Goal: Task Accomplishment & Management: Manage account settings

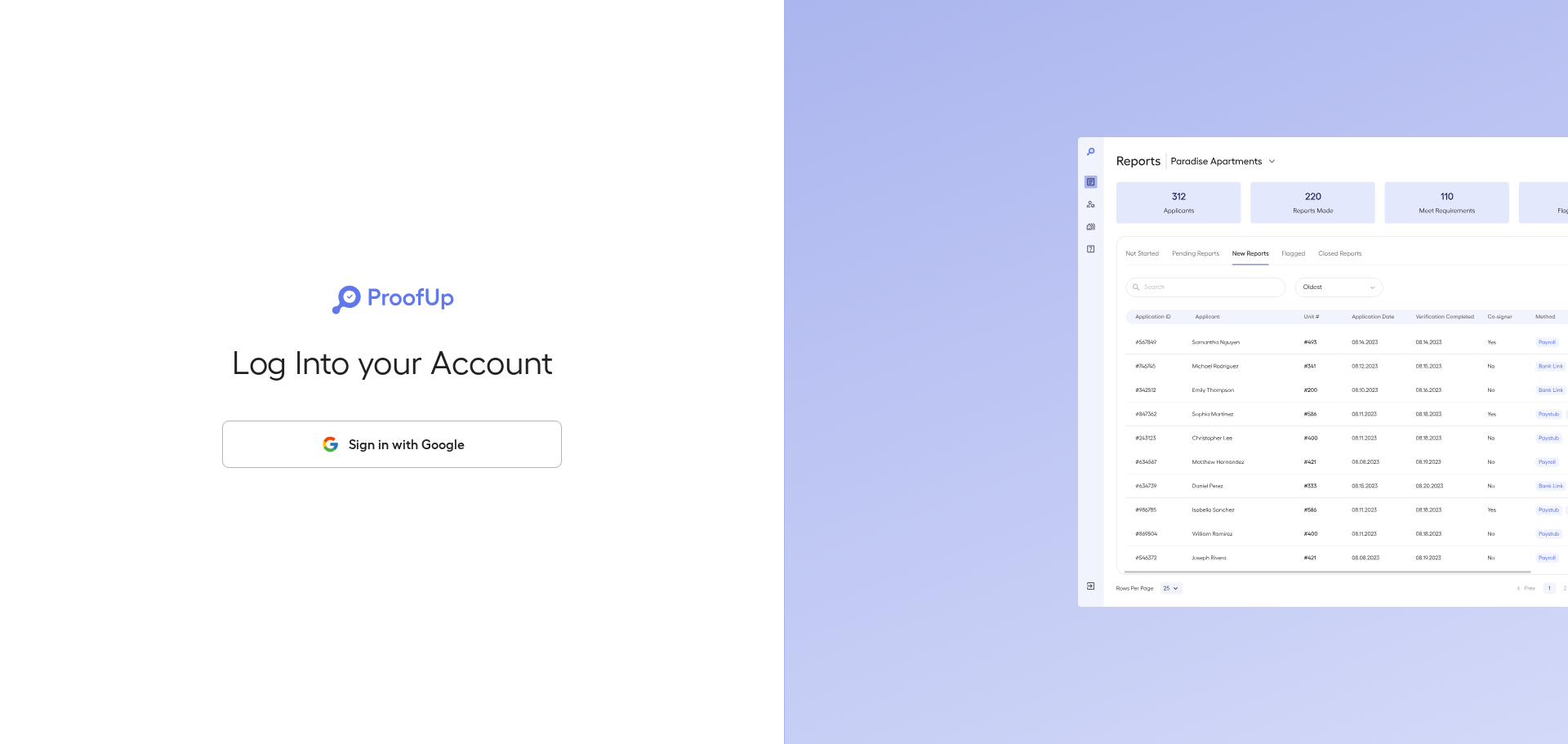
drag, startPoint x: 362, startPoint y: 430, endPoint x: 313, endPoint y: 431, distance: 49.0
click at [362, 431] on button "Sign in with Google" at bounding box center [392, 444] width 340 height 47
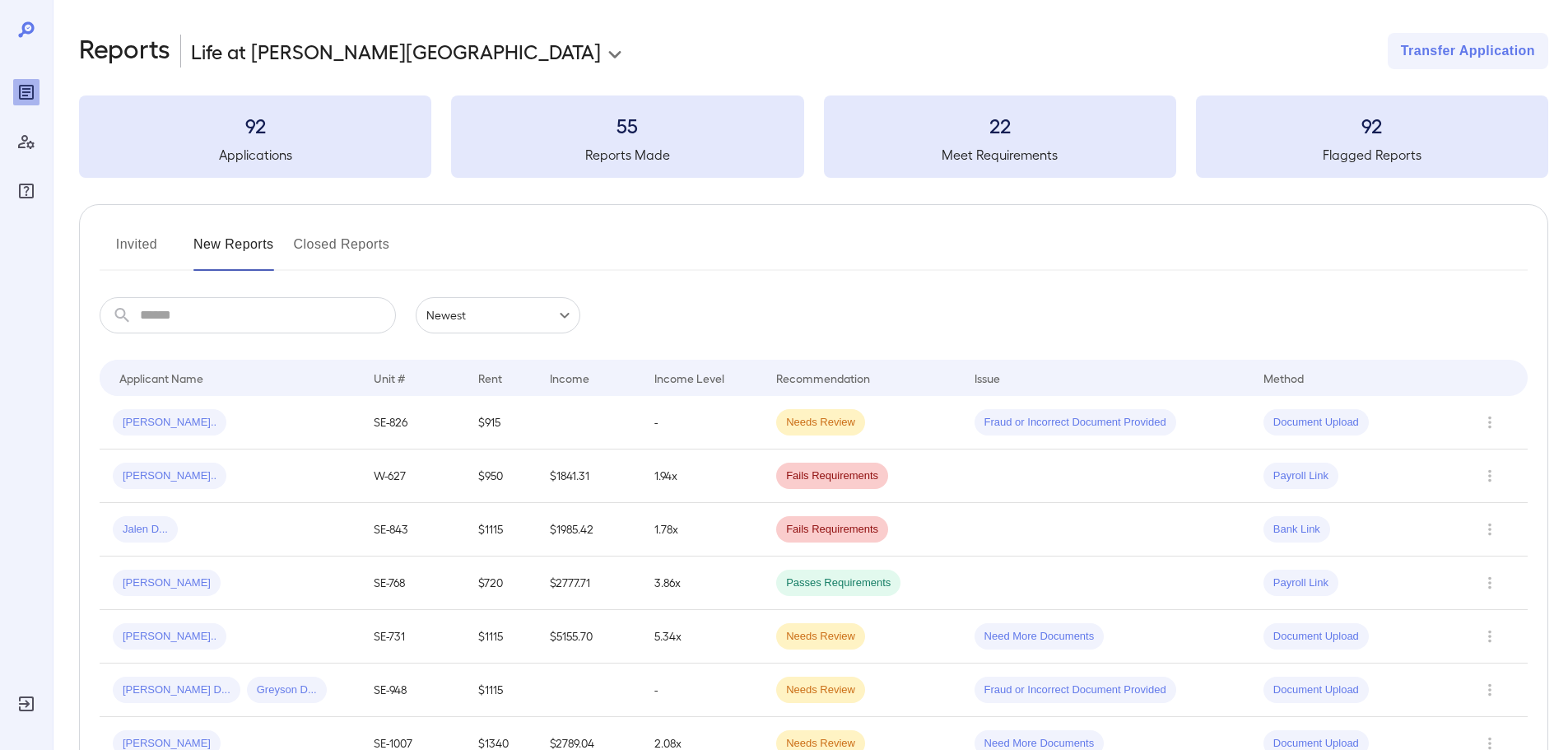
click at [159, 241] on button "Invited" at bounding box center [136, 251] width 74 height 40
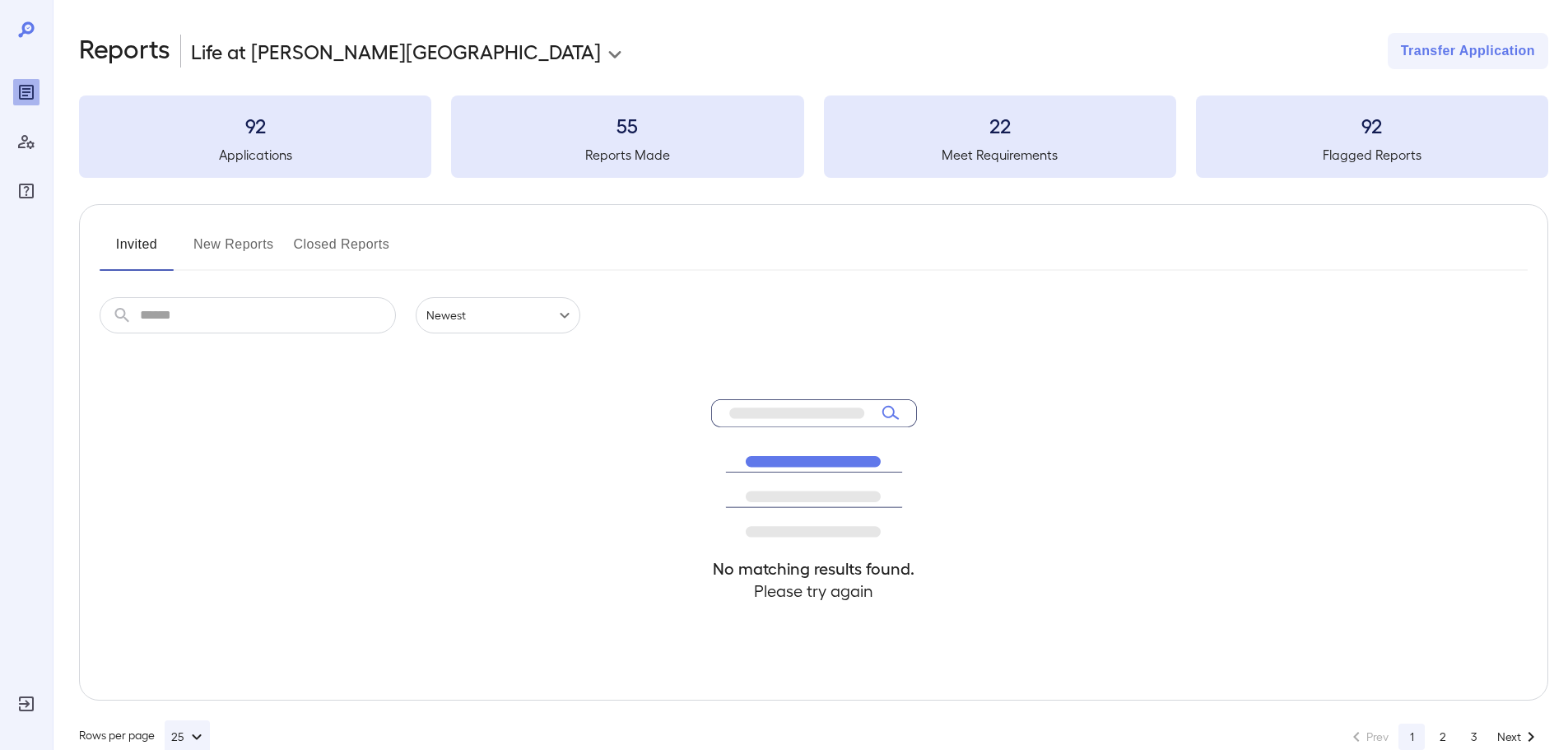
click at [233, 246] on button "New Reports" at bounding box center [233, 251] width 81 height 40
click at [118, 244] on button "Invited" at bounding box center [136, 251] width 74 height 40
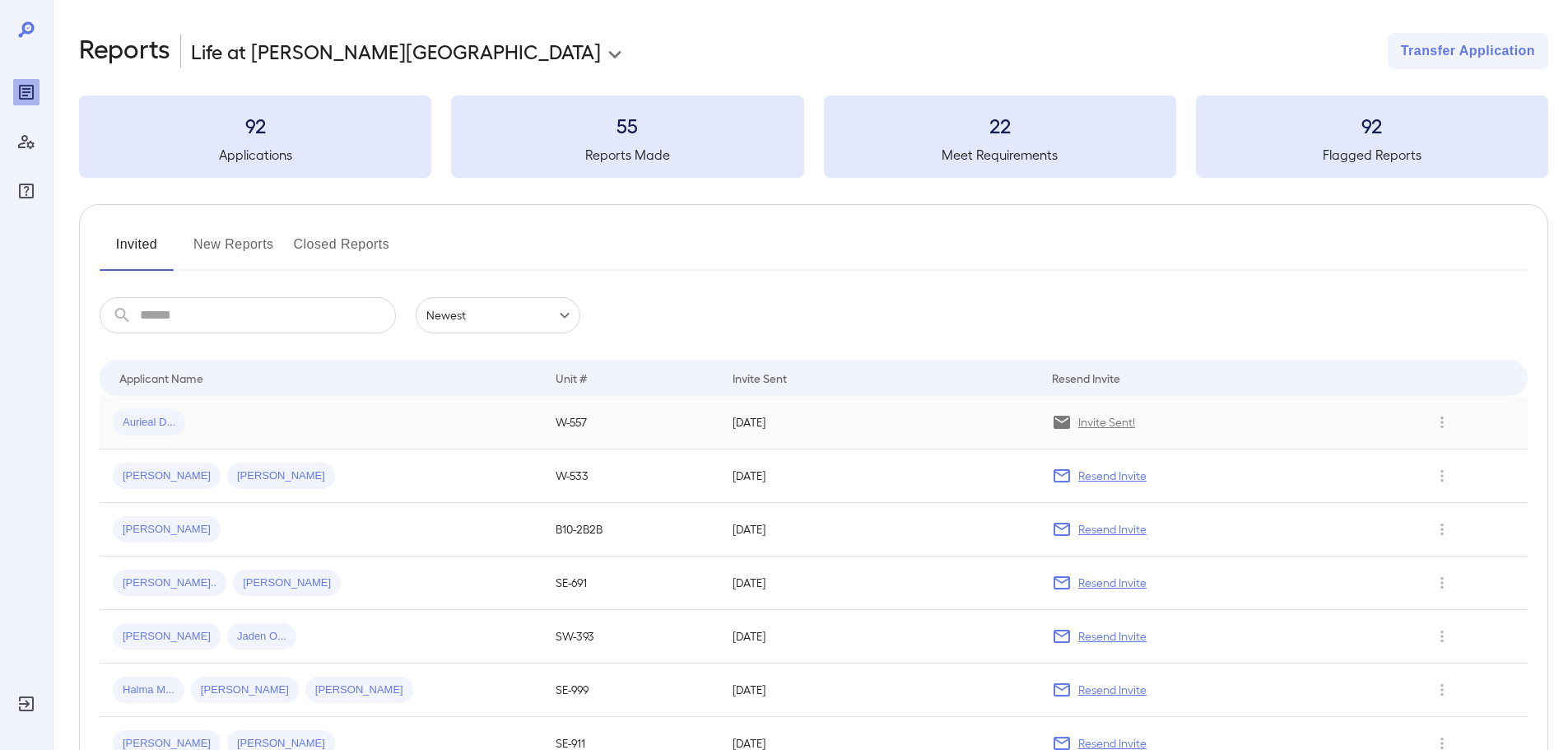
click at [1110, 427] on p "Invite Sent!" at bounding box center [1107, 422] width 57 height 17
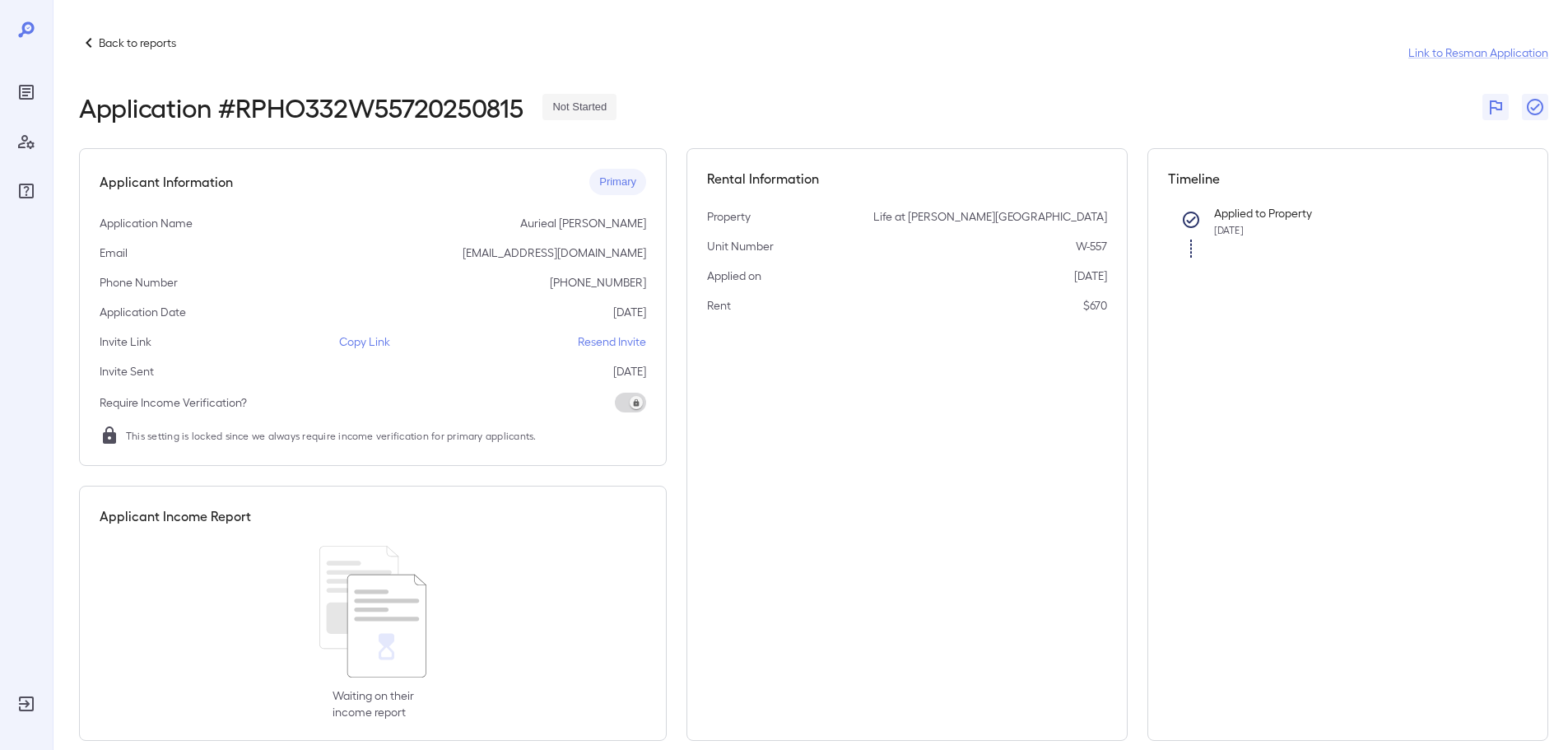
click at [359, 344] on p "Copy Link" at bounding box center [364, 342] width 51 height 17
click at [105, 42] on p "Back to reports" at bounding box center [137, 43] width 77 height 17
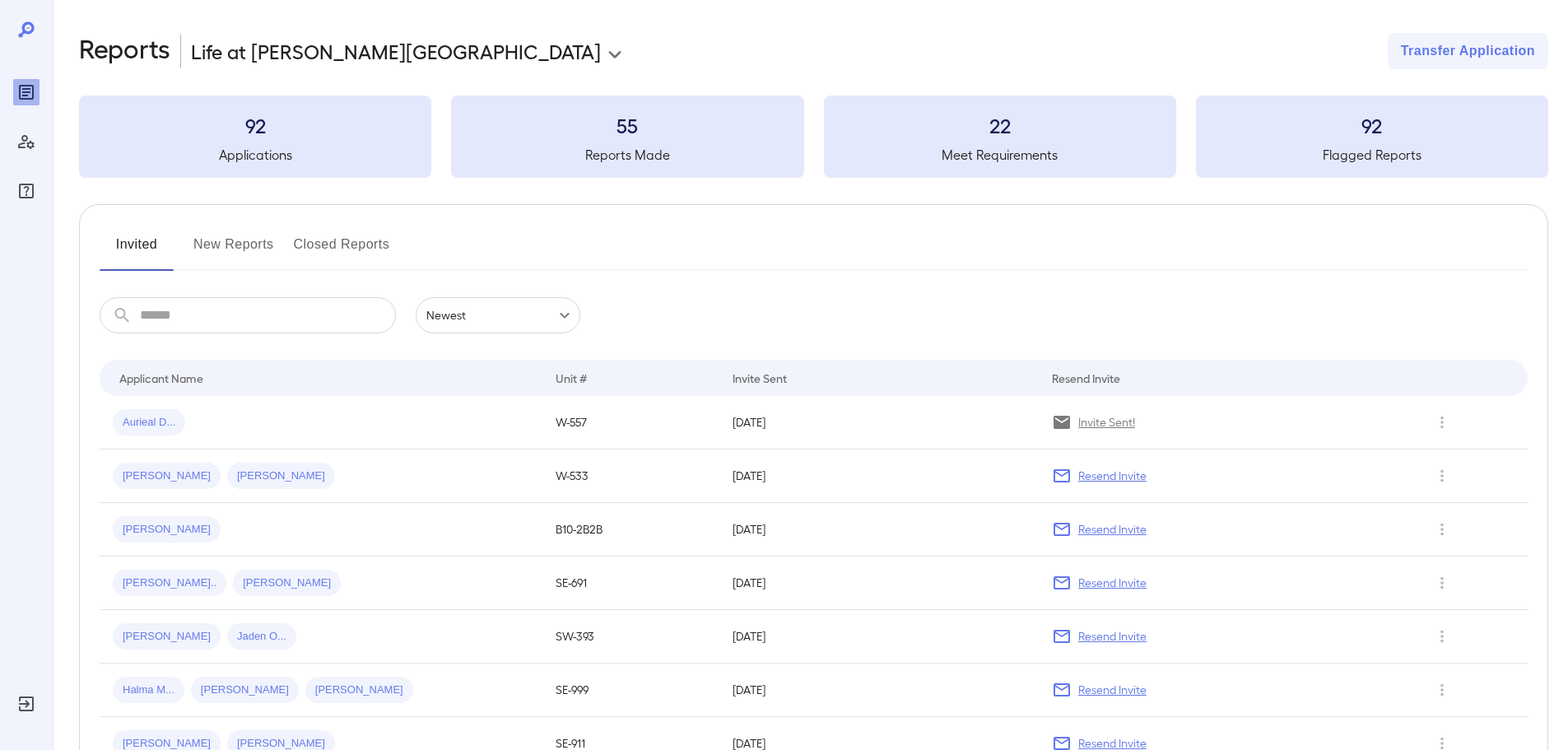
click at [227, 244] on button "New Reports" at bounding box center [233, 251] width 81 height 40
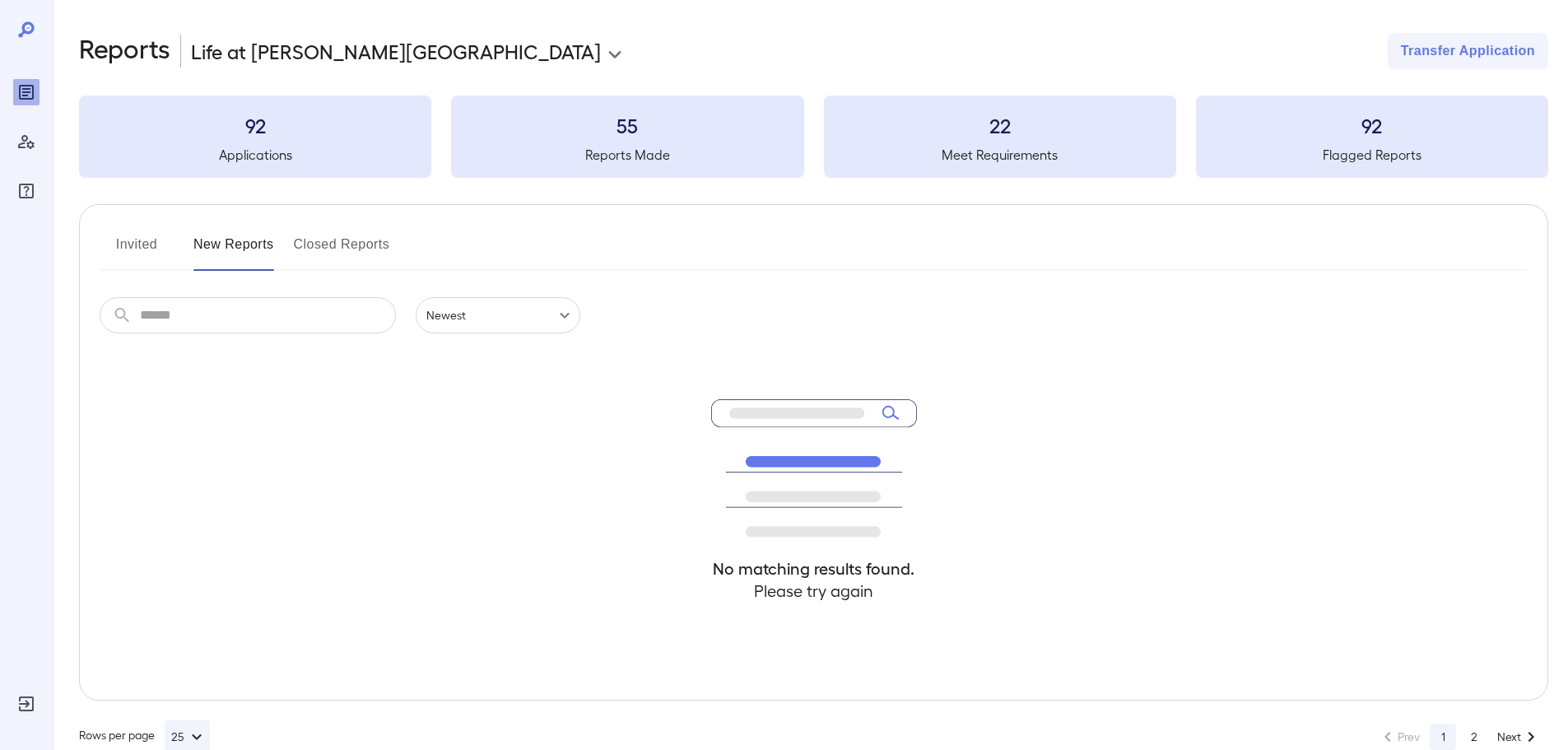
click at [116, 246] on button "Invited" at bounding box center [136, 251] width 74 height 40
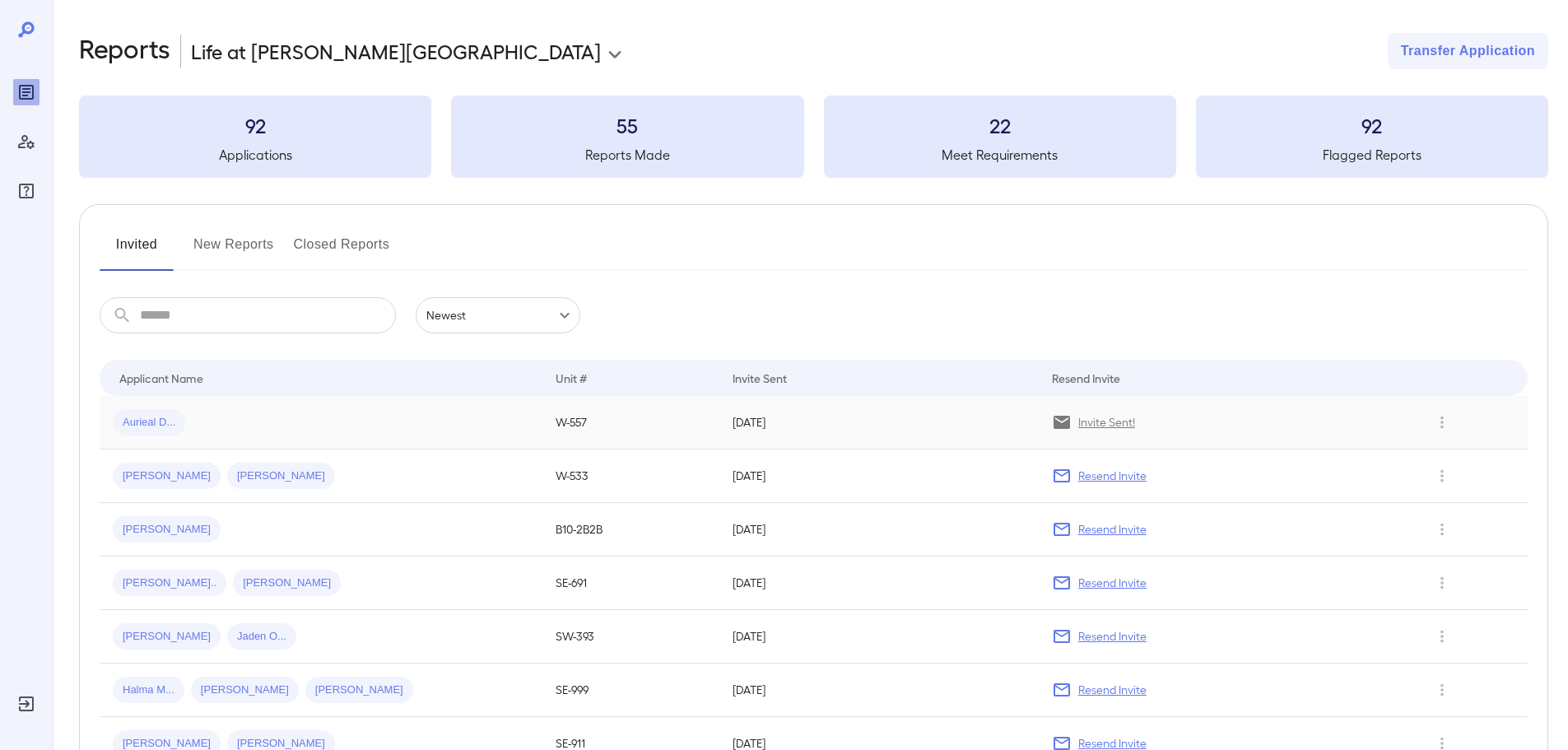
scroll to position [247, 0]
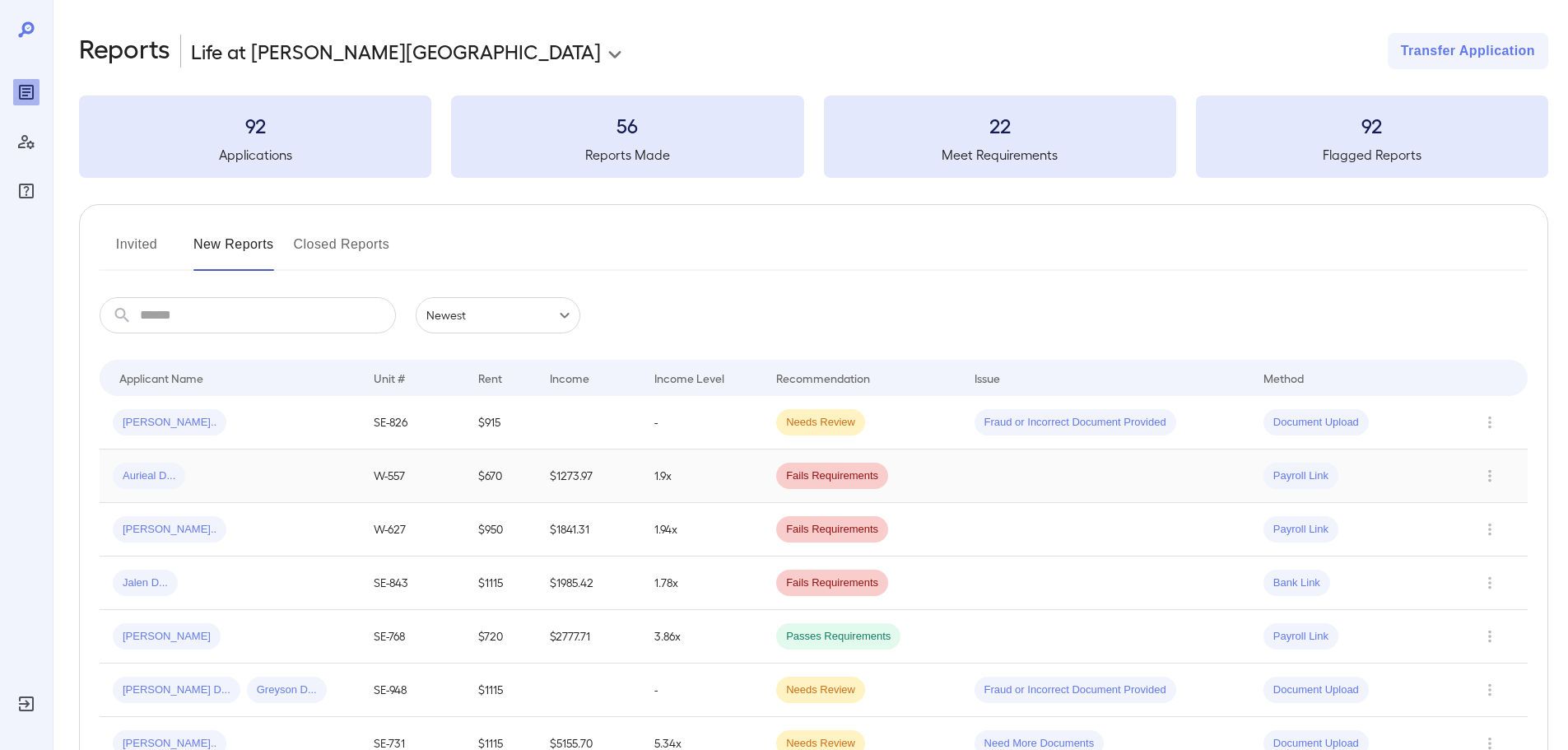
click at [261, 486] on div "Aurieal D..." at bounding box center [230, 476] width 234 height 27
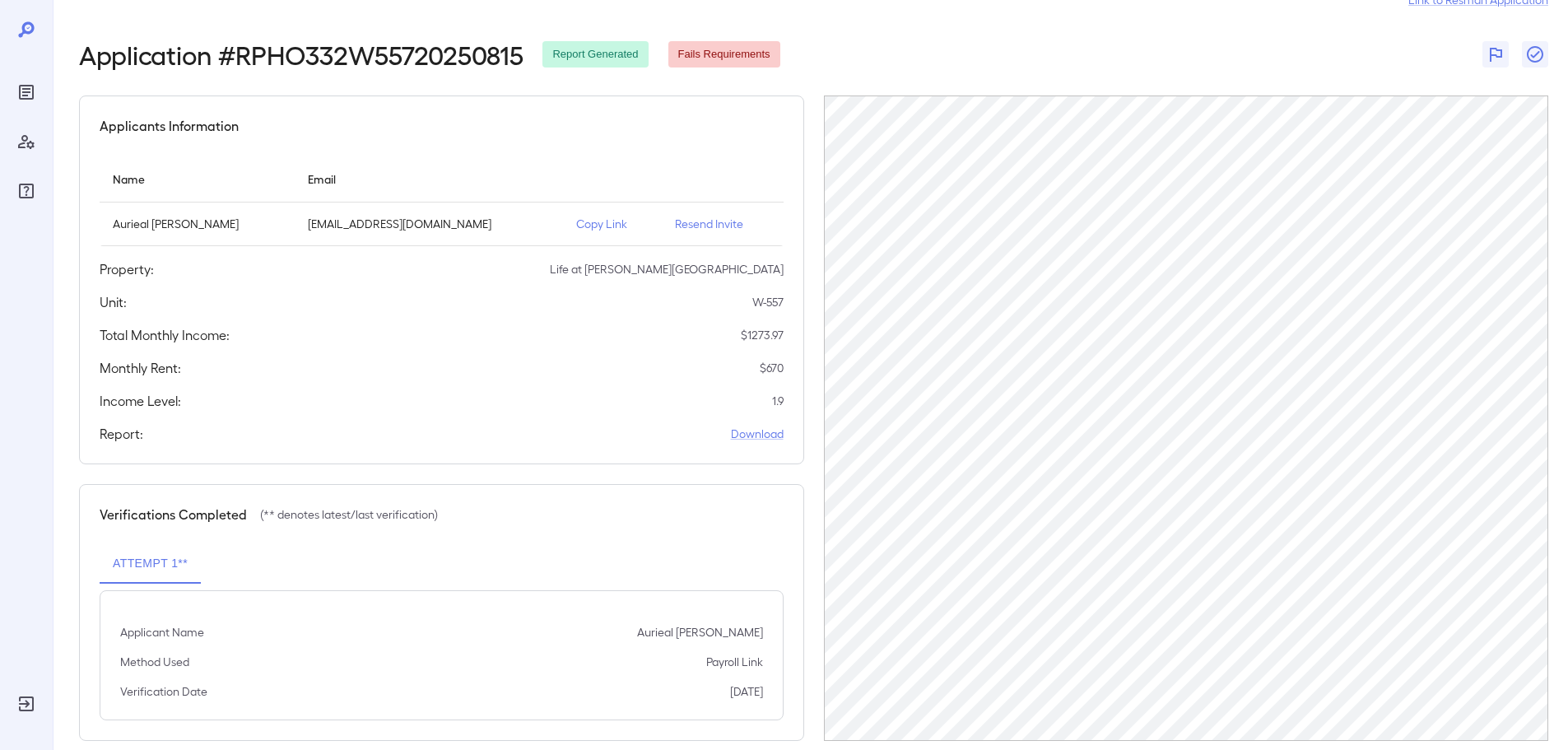
scroll to position [76, 0]
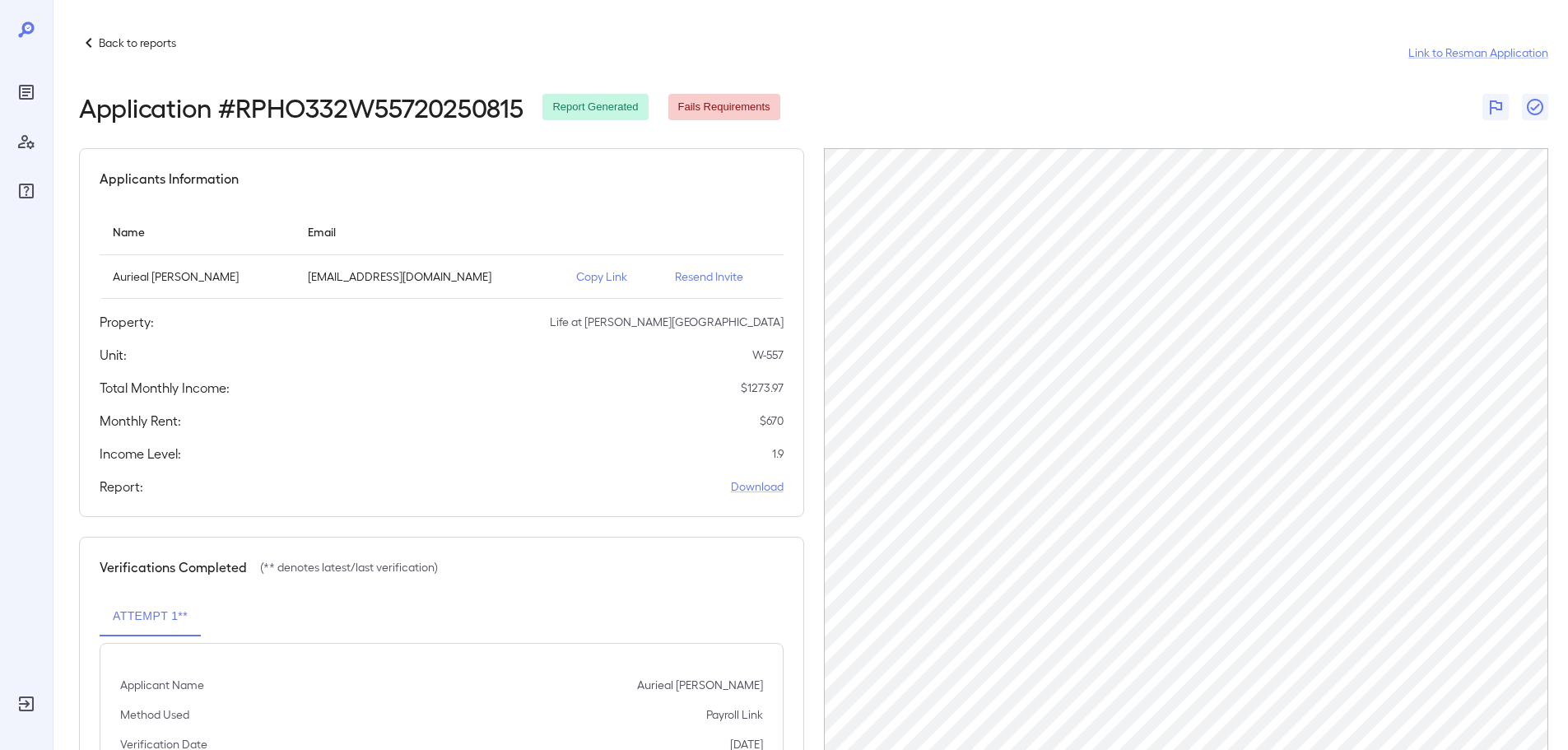
click at [607, 274] on p "Copy Link" at bounding box center [612, 277] width 72 height 17
click at [137, 46] on p "Back to reports" at bounding box center [137, 43] width 77 height 17
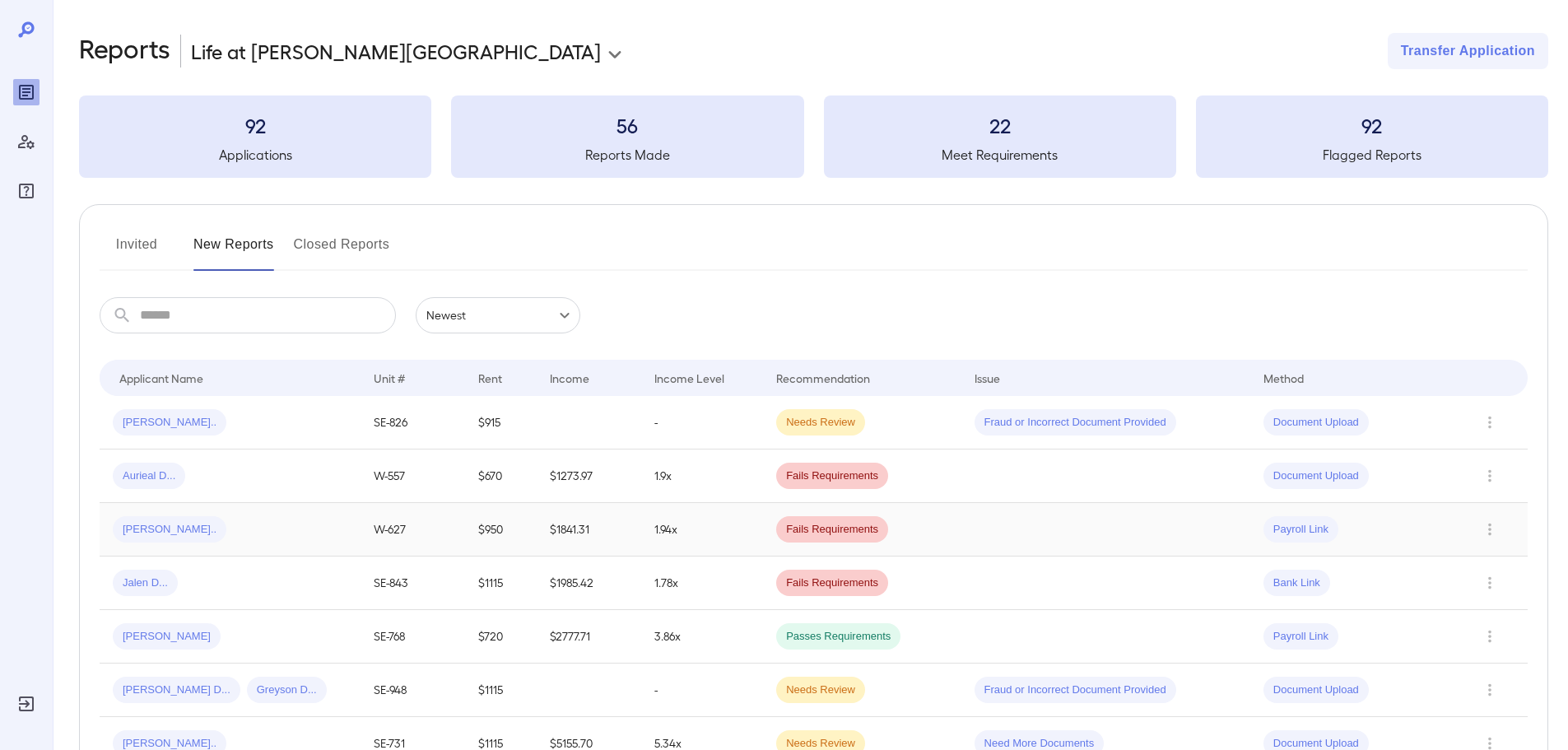
click at [225, 527] on div "[PERSON_NAME].." at bounding box center [230, 530] width 234 height 27
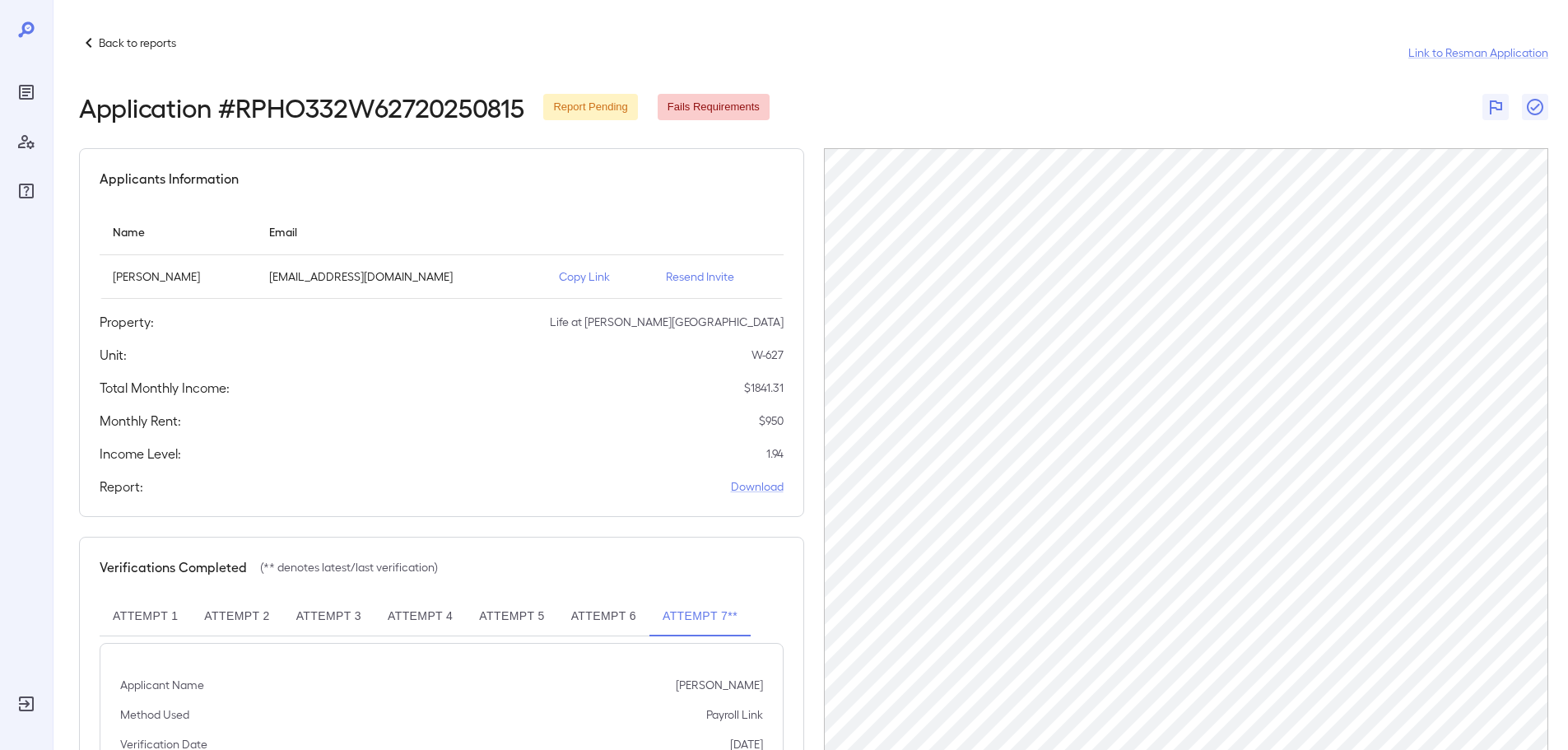
click at [154, 43] on p "Back to reports" at bounding box center [137, 43] width 77 height 17
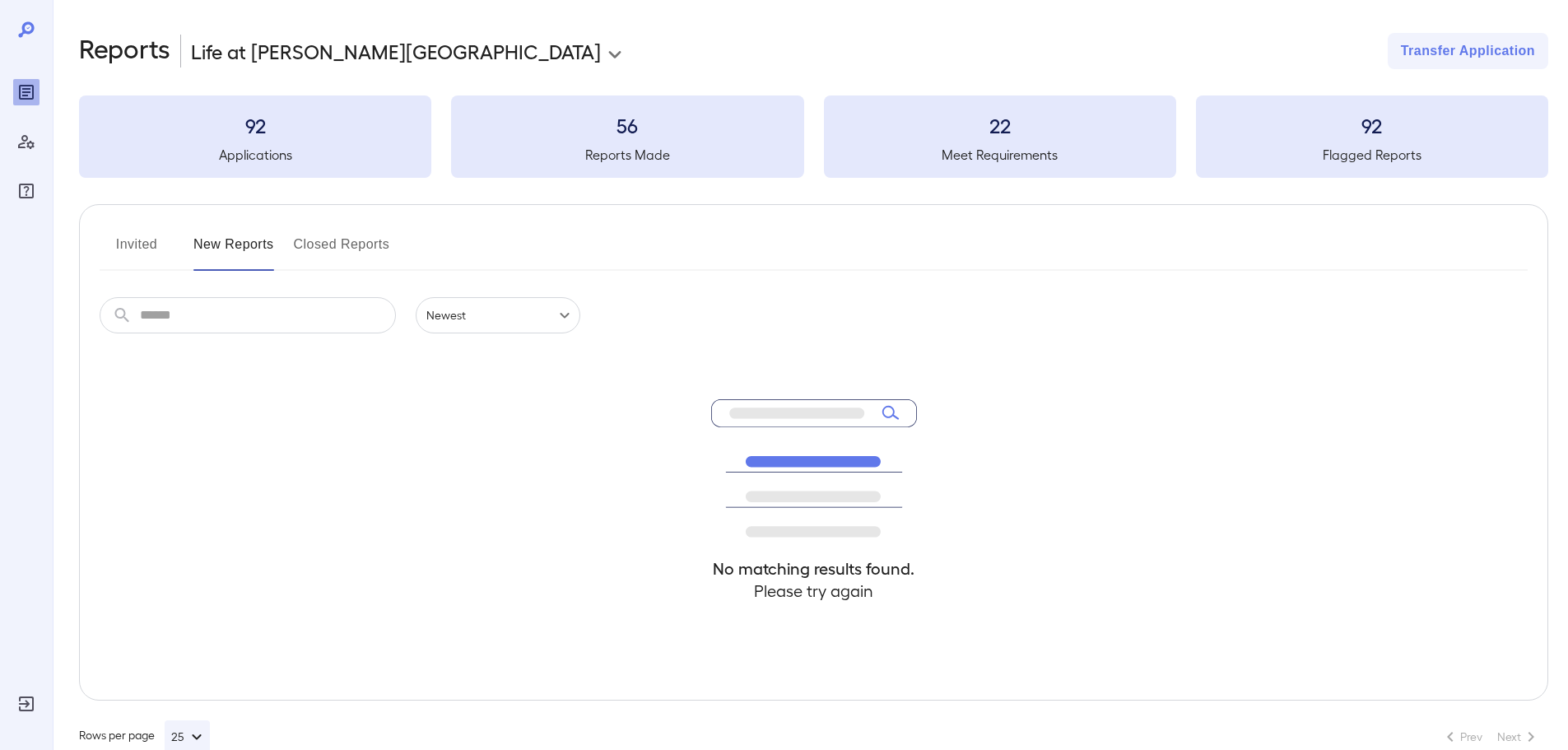
click at [230, 230] on div "Invited New Reports Closed Reports ​ ​ Newest ****** No matching results found.…" at bounding box center [813, 452] width 1469 height 496
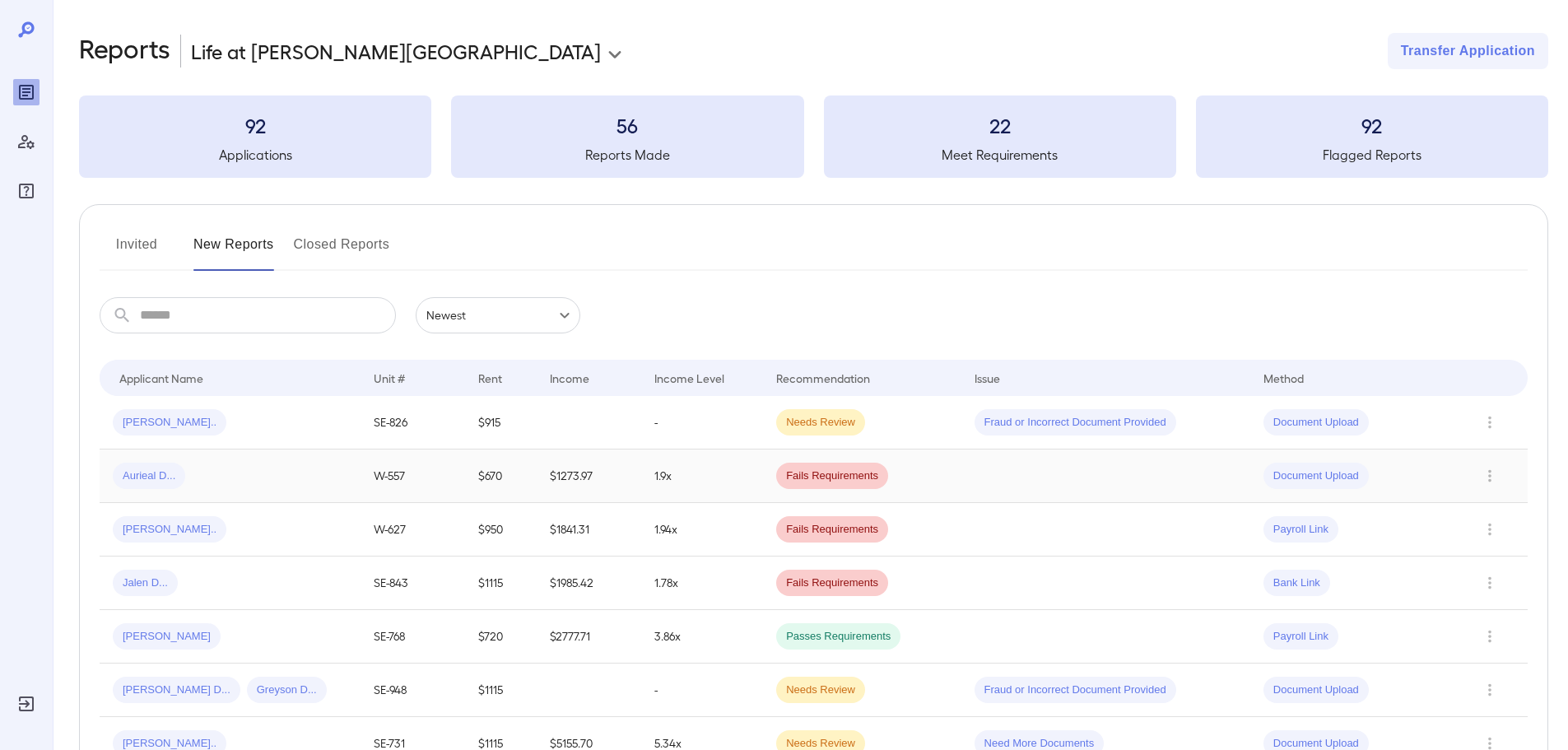
click at [194, 472] on div "Aurieal D..." at bounding box center [230, 476] width 234 height 27
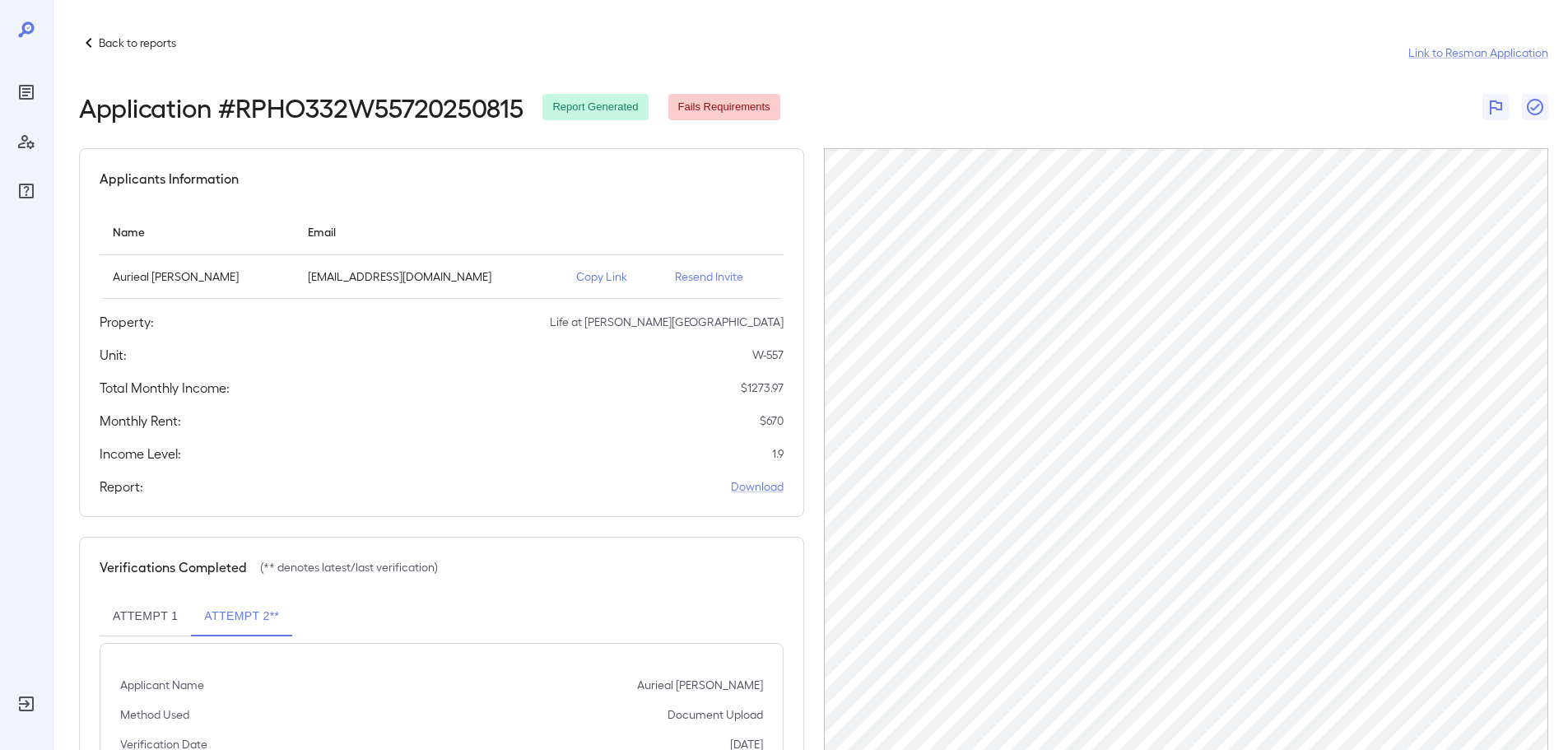
click at [115, 32] on div "Back to reports Link to Resman Application Application # RPHO332W55720250815 Re…" at bounding box center [810, 458] width 1516 height 916
click at [116, 40] on p "Back to reports" at bounding box center [137, 43] width 77 height 17
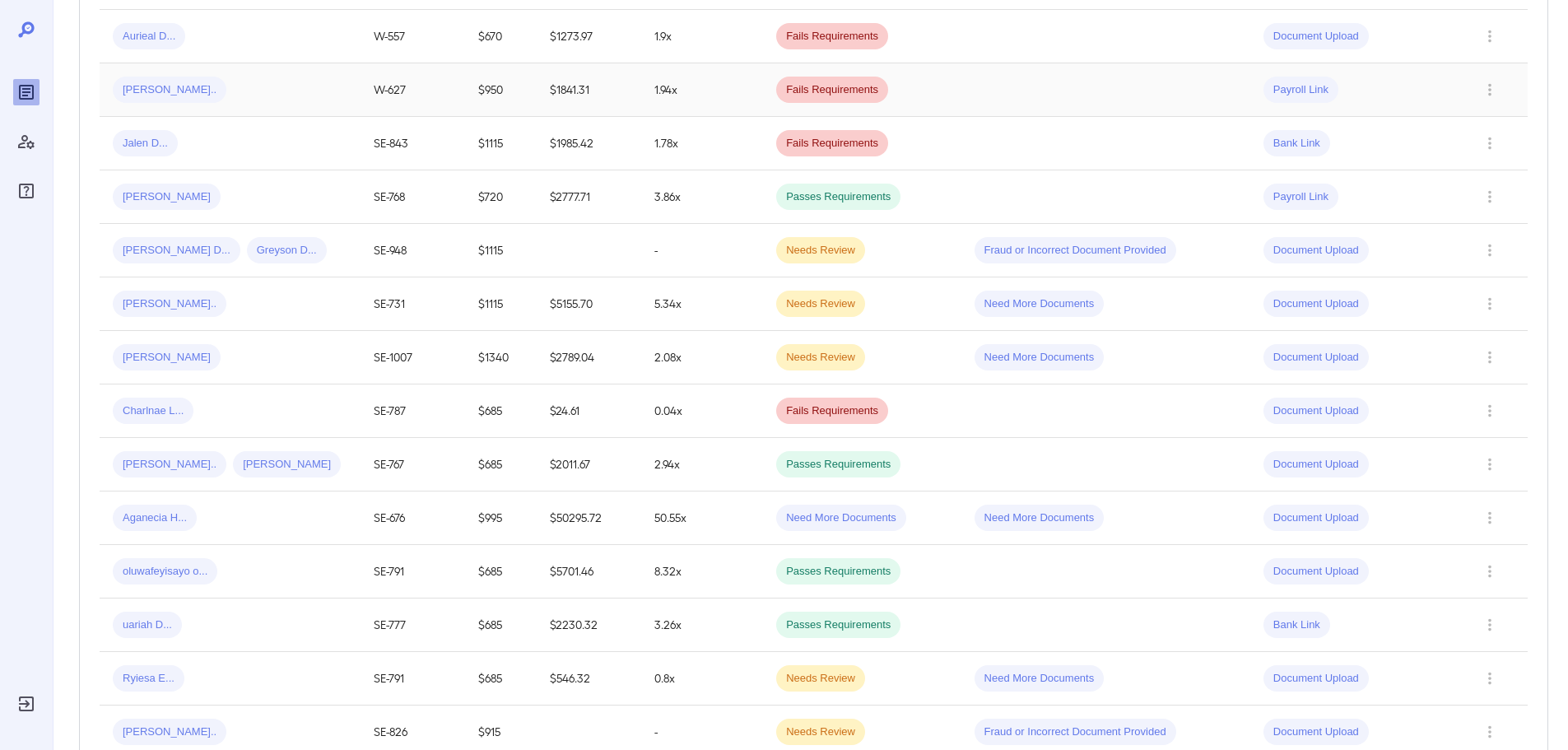
scroll to position [576, 0]
